Goal: Task Accomplishment & Management: Manage account settings

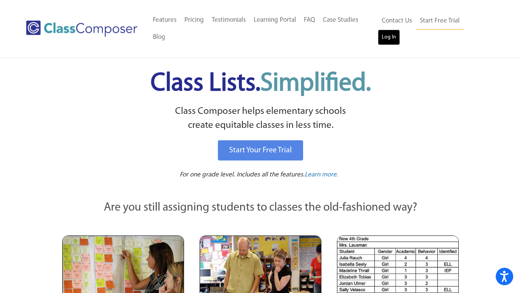
click at [400, 30] on link "Log In" at bounding box center [389, 38] width 22 height 16
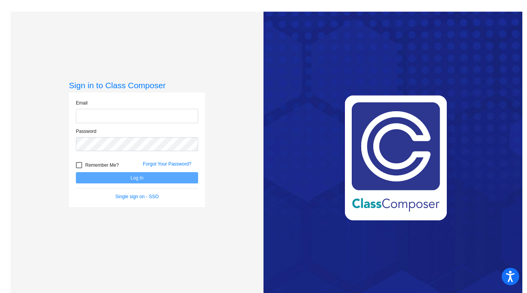
type input "[EMAIL_ADDRESS][DOMAIN_NAME]"
click at [159, 182] on button "Log In" at bounding box center [137, 177] width 122 height 11
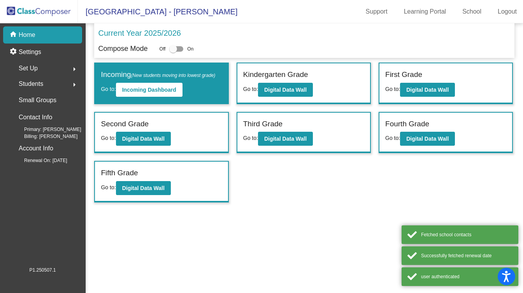
click at [134, 8] on span "[GEOGRAPHIC_DATA] - [PERSON_NAME]" at bounding box center [157, 11] width 159 height 12
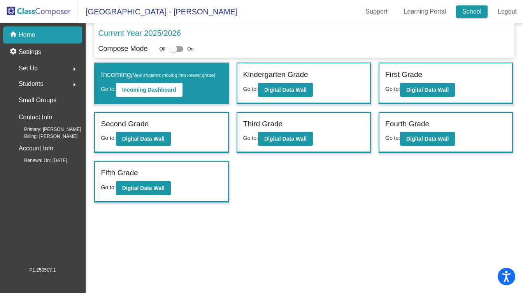
click at [467, 12] on link "School" at bounding box center [472, 11] width 32 height 12
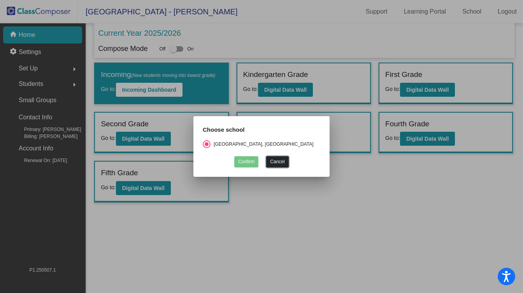
click at [277, 158] on button "Cancel" at bounding box center [277, 161] width 22 height 11
